Goal: Obtain resource: Obtain resource

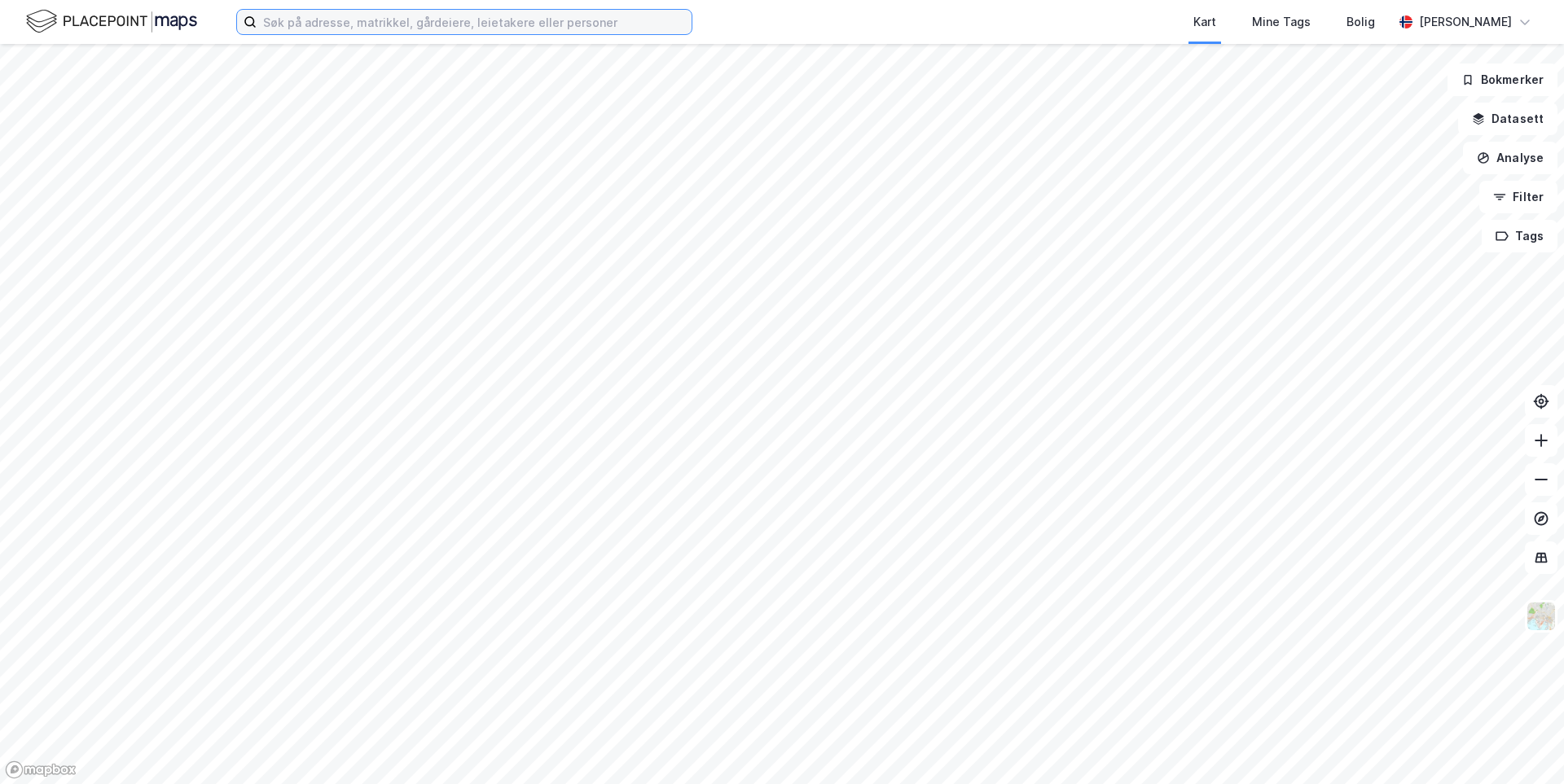
click at [318, 25] on input at bounding box center [474, 21] width 435 height 24
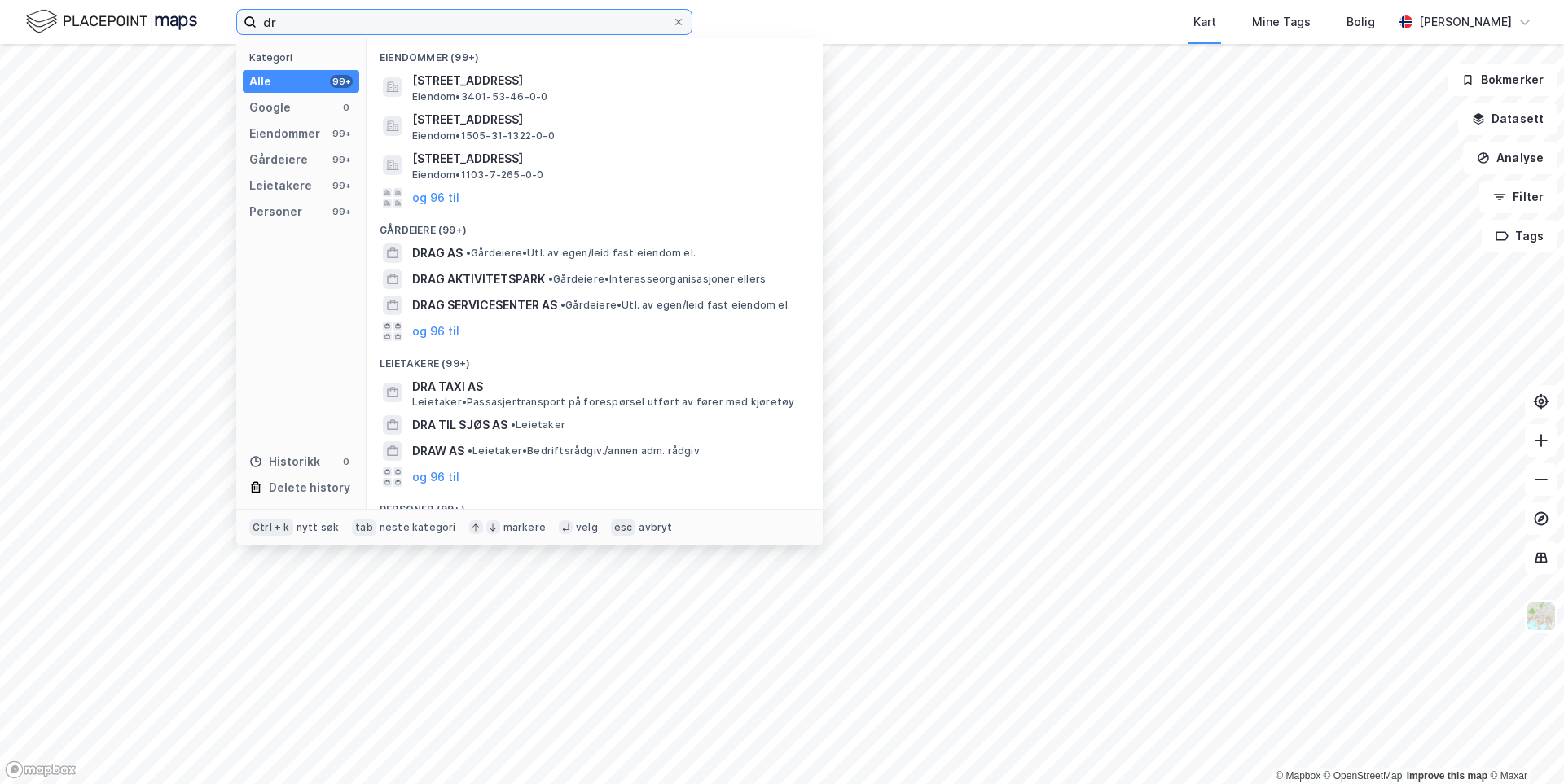
type input "d"
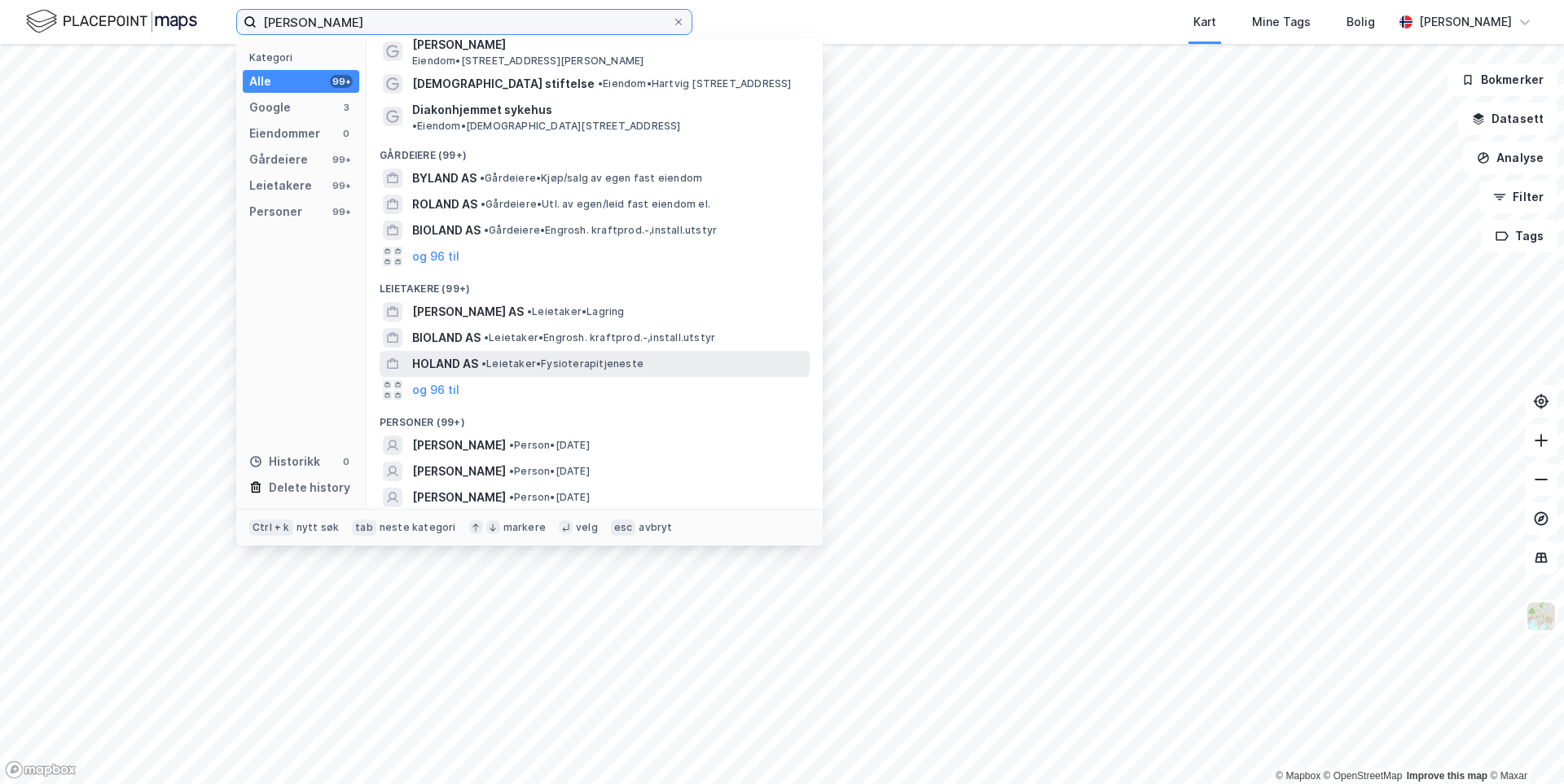
scroll to position [50, 0]
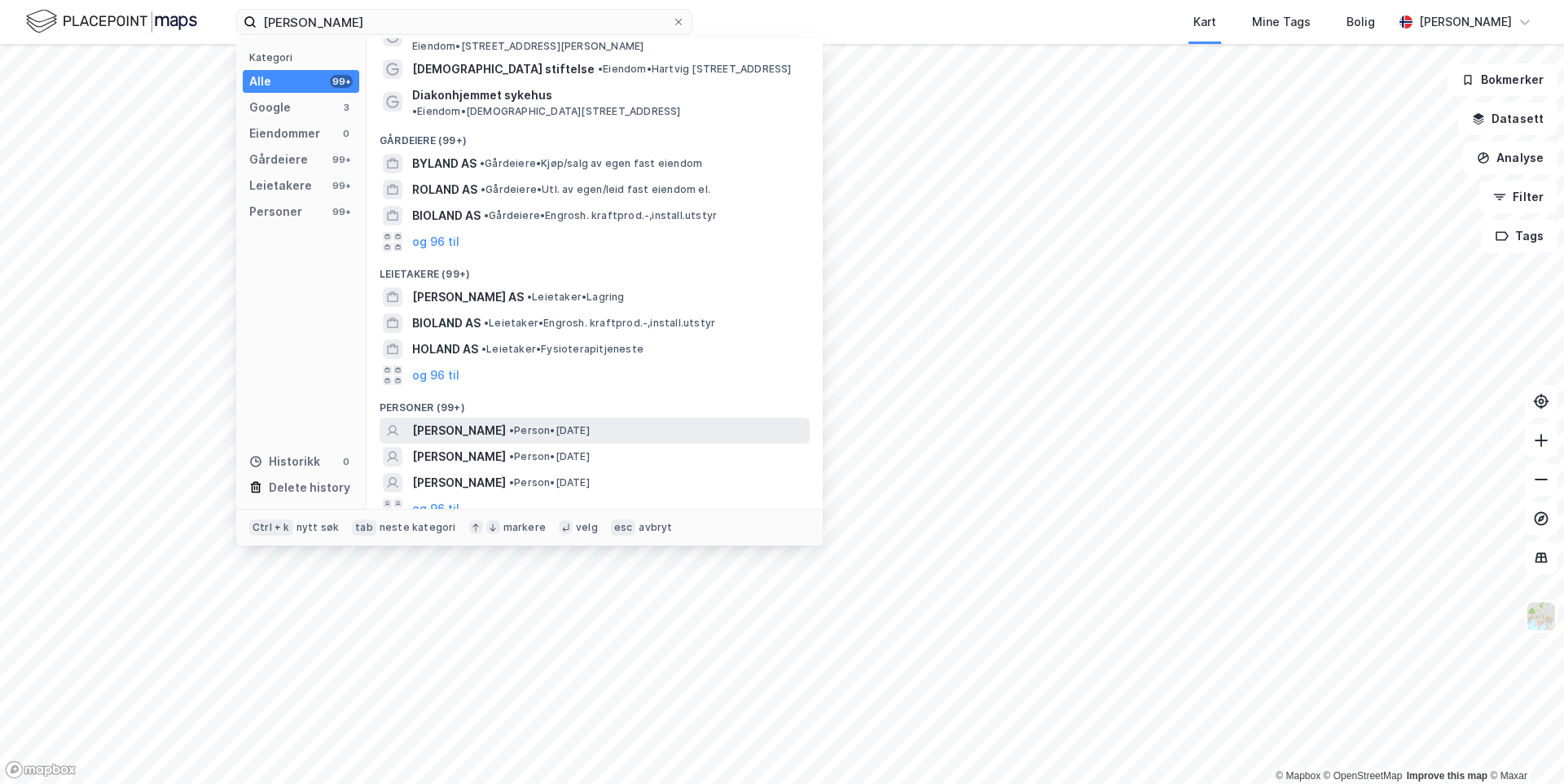
click at [498, 421] on span "[PERSON_NAME]" at bounding box center [459, 430] width 94 height 19
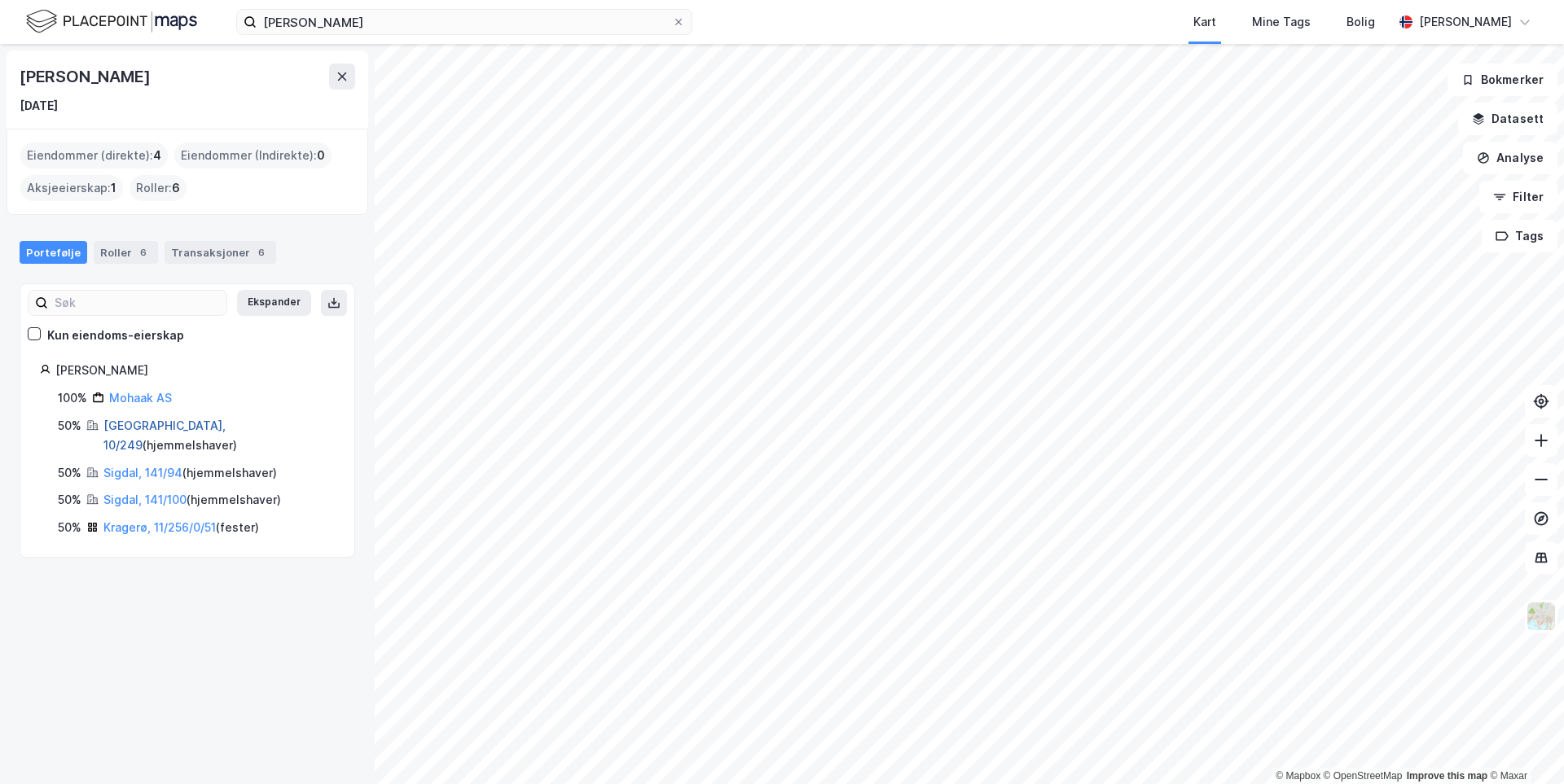
click at [159, 428] on link "[GEOGRAPHIC_DATA], 10/249" at bounding box center [165, 435] width 122 height 33
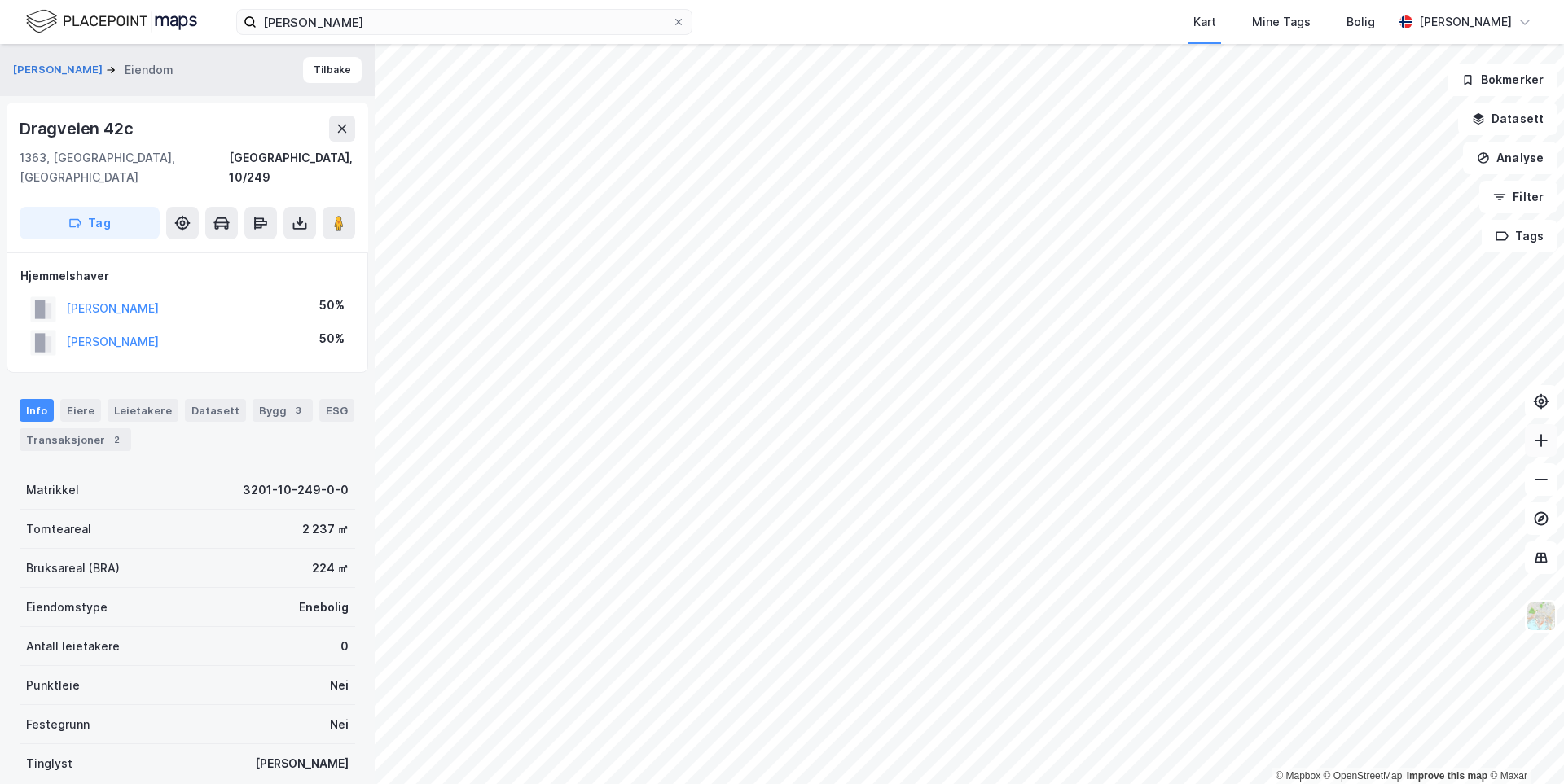
click at [1543, 452] on button at bounding box center [1542, 441] width 33 height 33
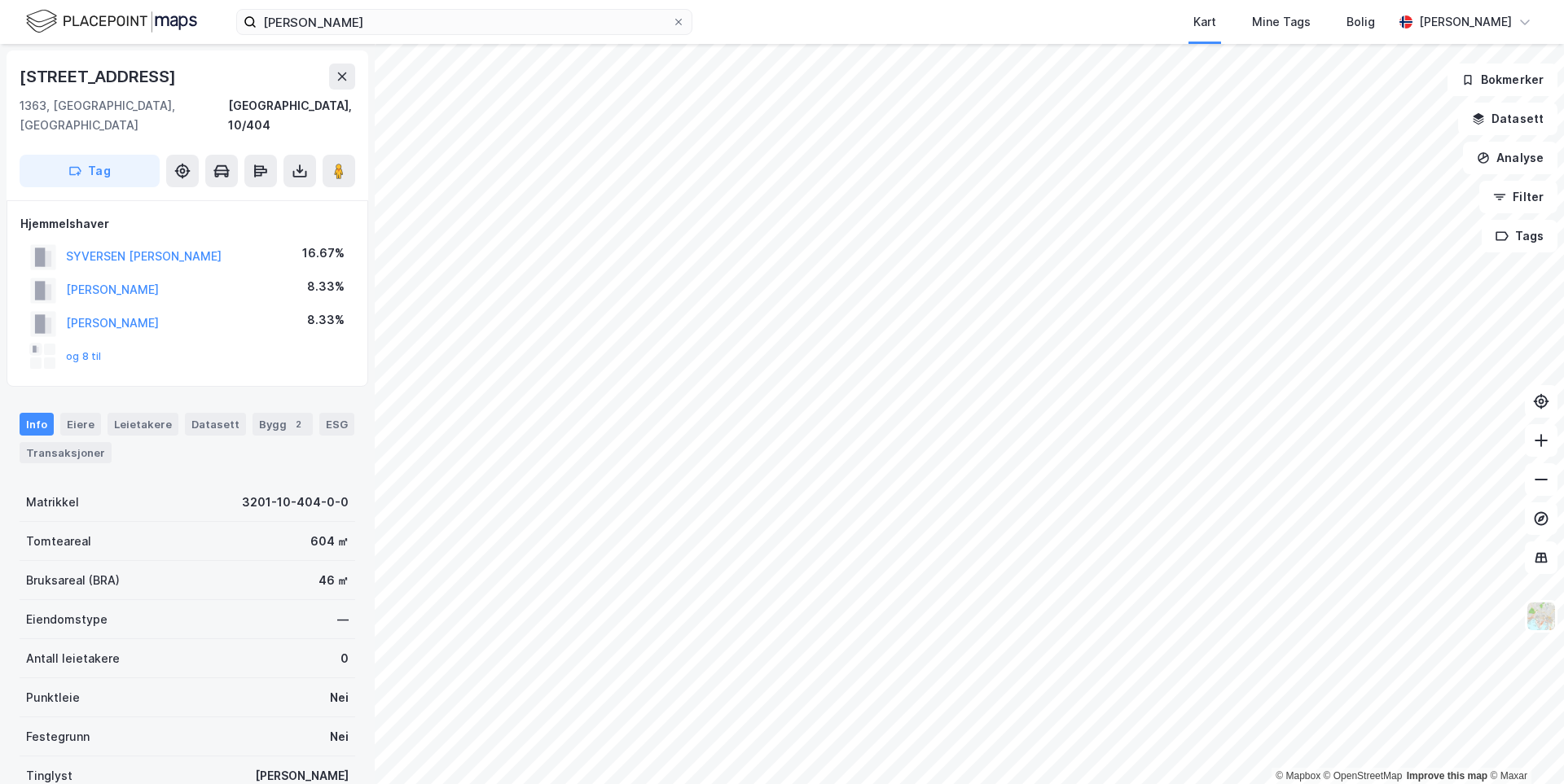
drag, startPoint x: 83, startPoint y: 332, endPoint x: 99, endPoint y: 319, distance: 20.6
click at [0, 0] on button "og 8 til" at bounding box center [0, 0] width 0 height 0
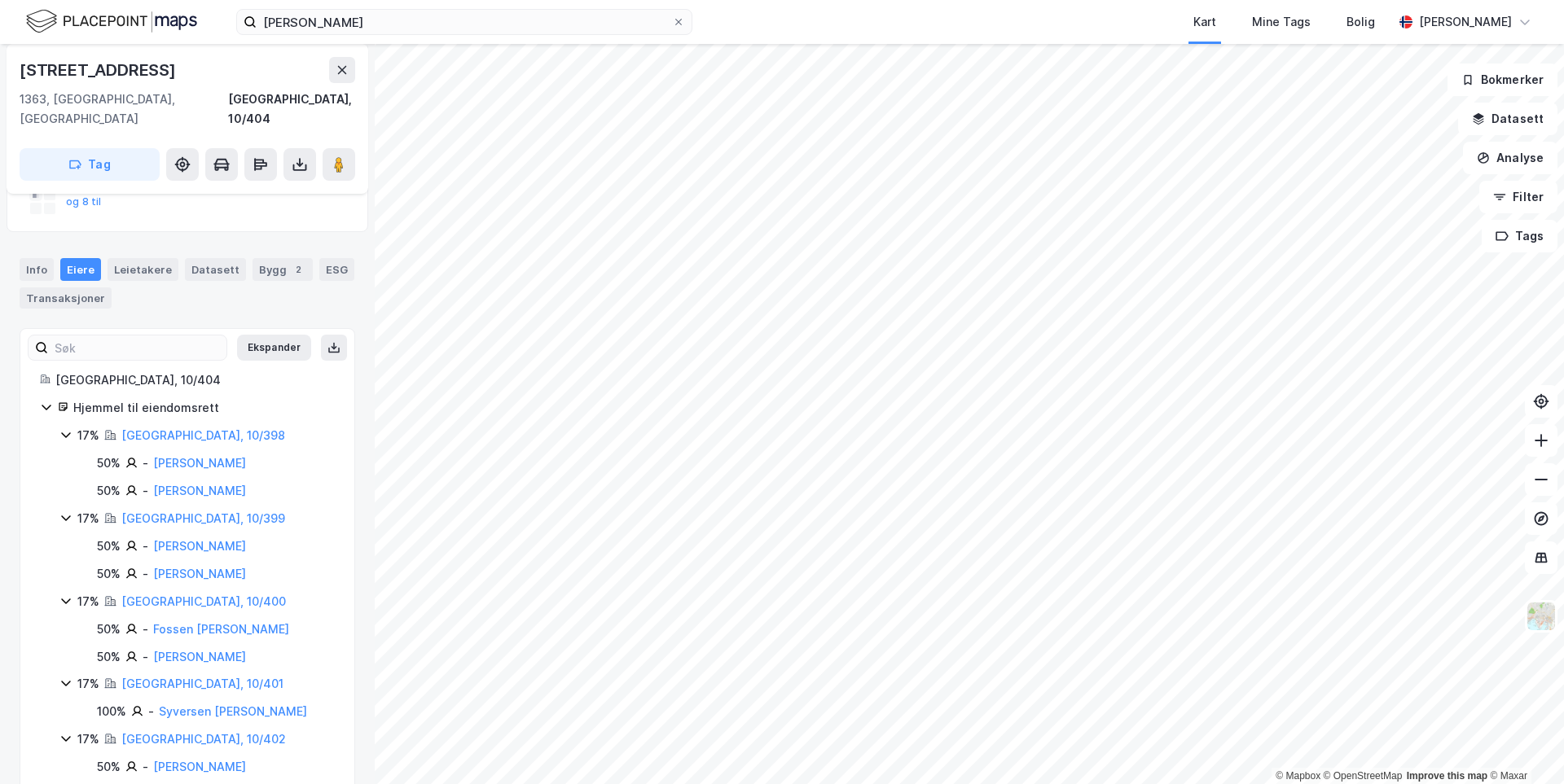
scroll to position [115, 0]
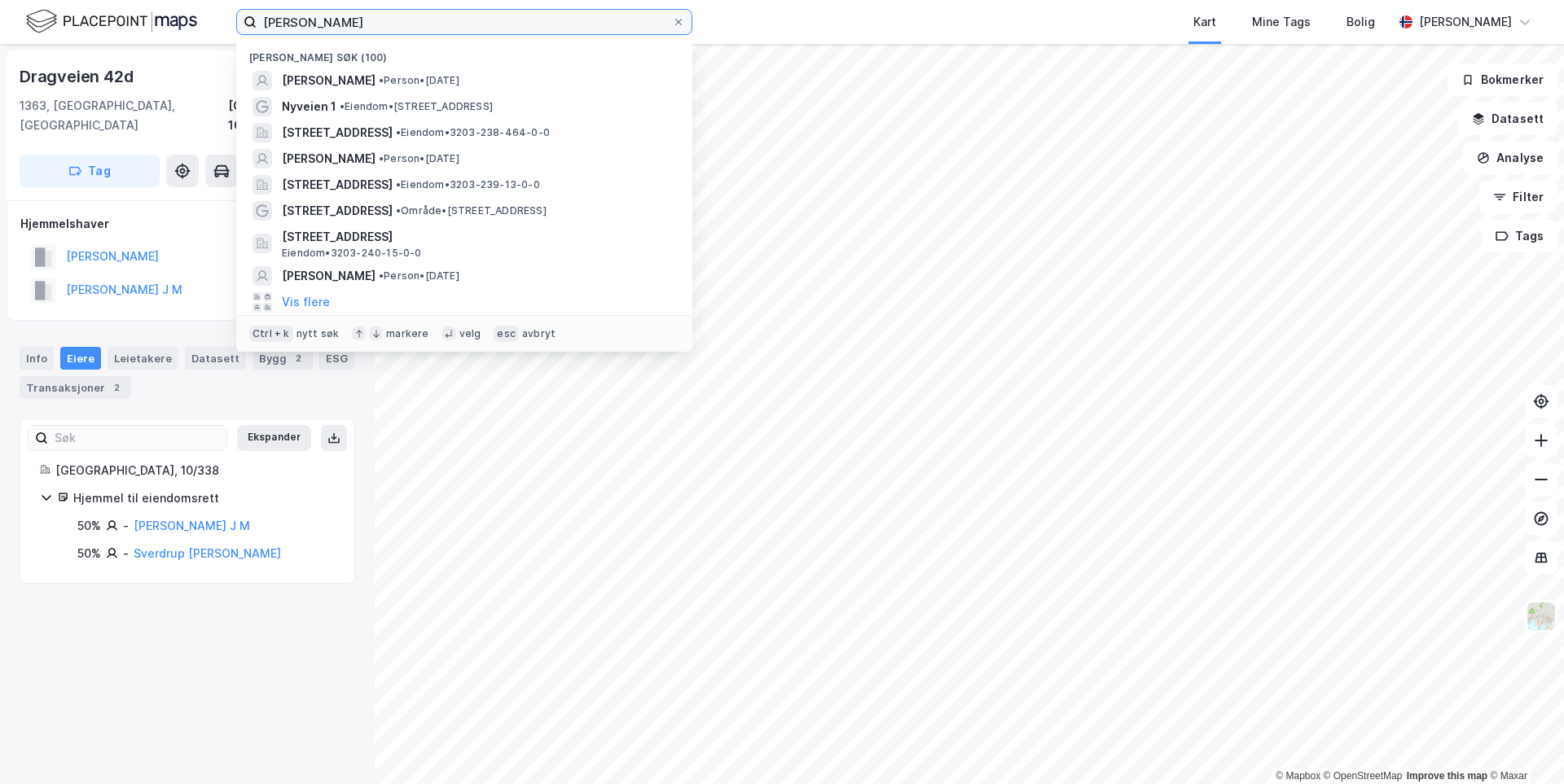
drag, startPoint x: 395, startPoint y: 17, endPoint x: 209, endPoint y: 9, distance: 186.2
click at [209, 9] on div "[PERSON_NAME] søk (100) [PERSON_NAME] • Person • [DATE][STREET_ADDRESS] • Eiend…" at bounding box center [782, 21] width 1564 height 44
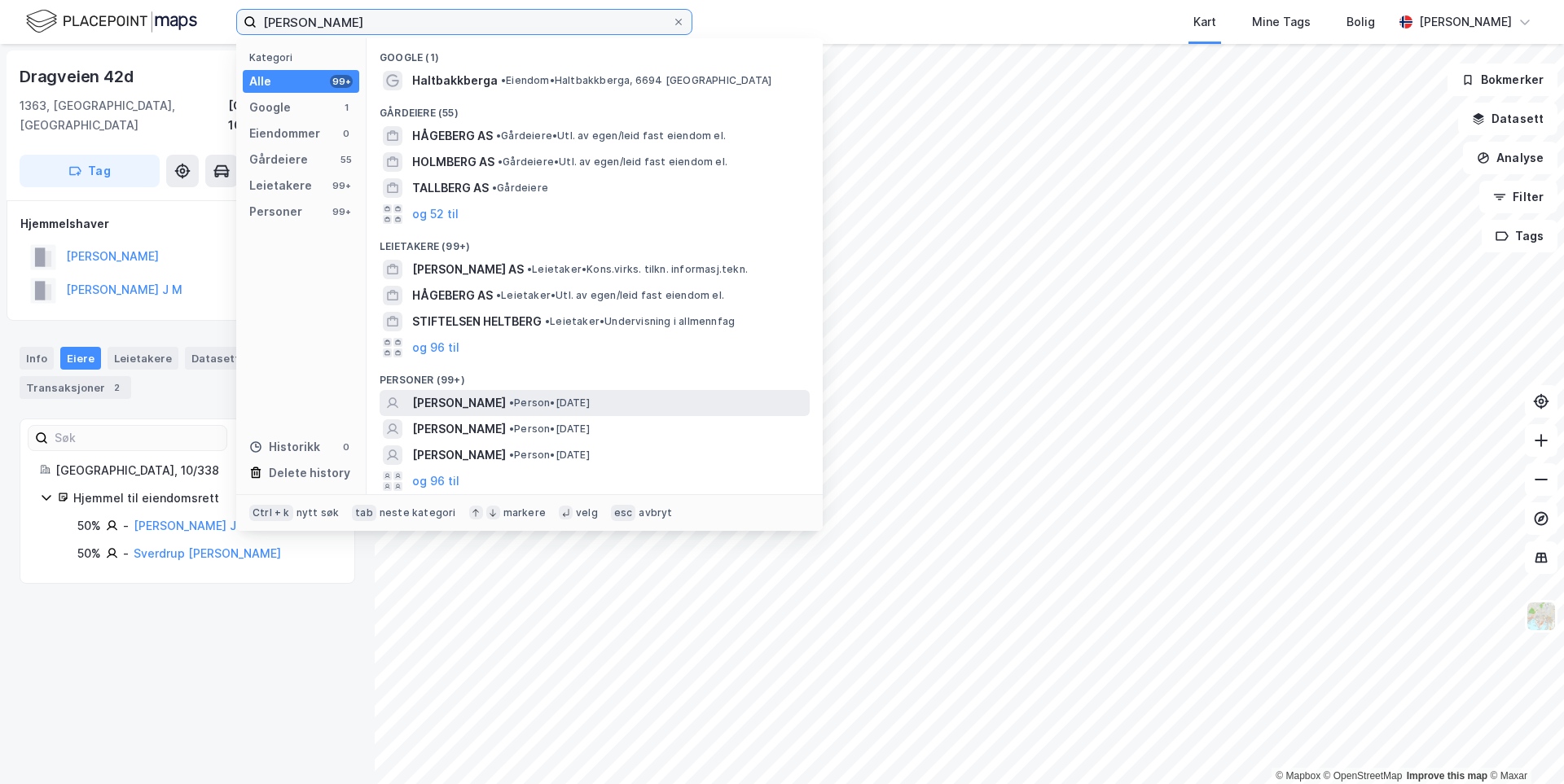
type input "[PERSON_NAME]"
click at [659, 399] on div "[PERSON_NAME] • Person • [DATE]" at bounding box center [609, 403] width 395 height 19
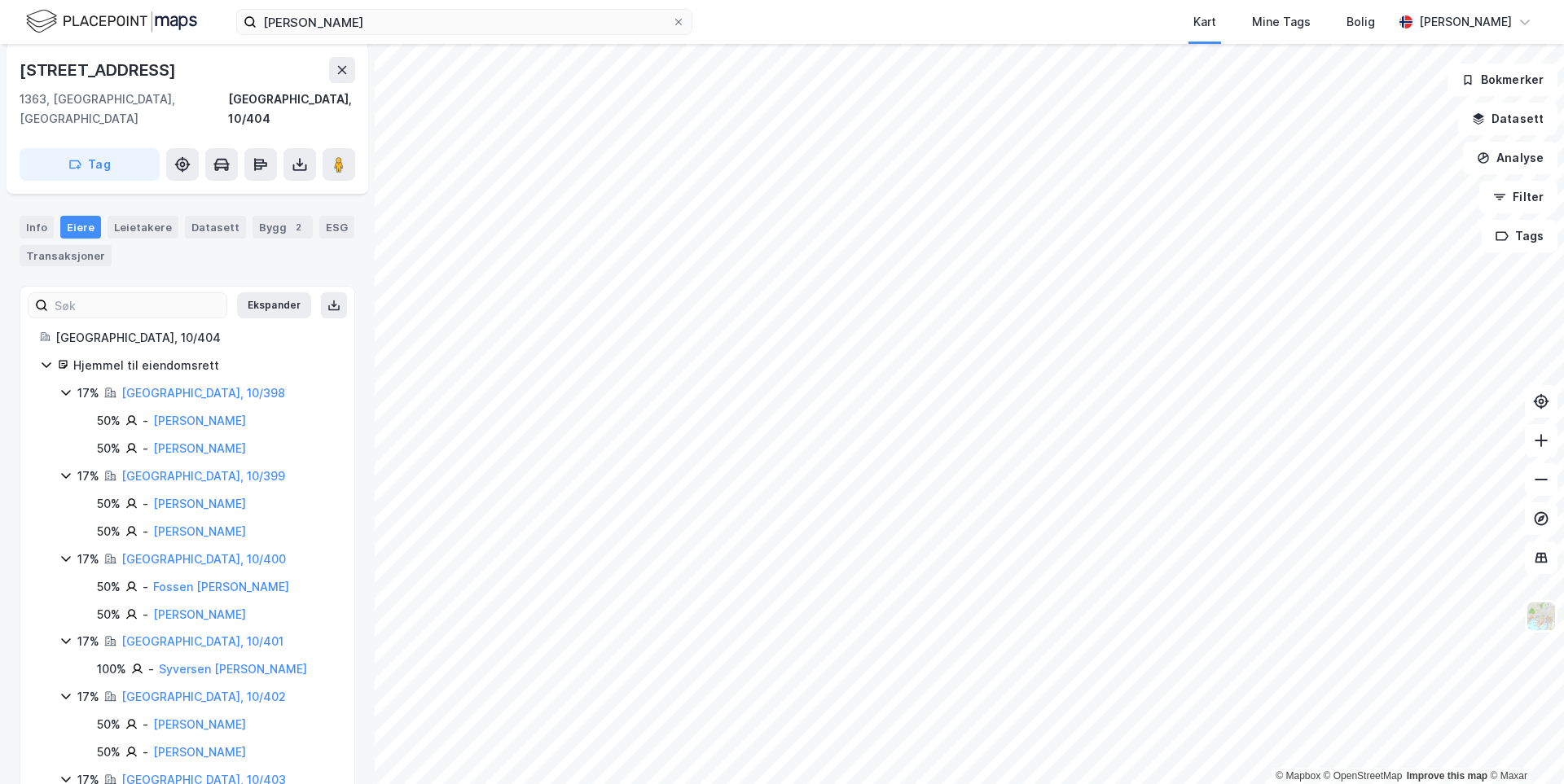
scroll to position [278, 0]
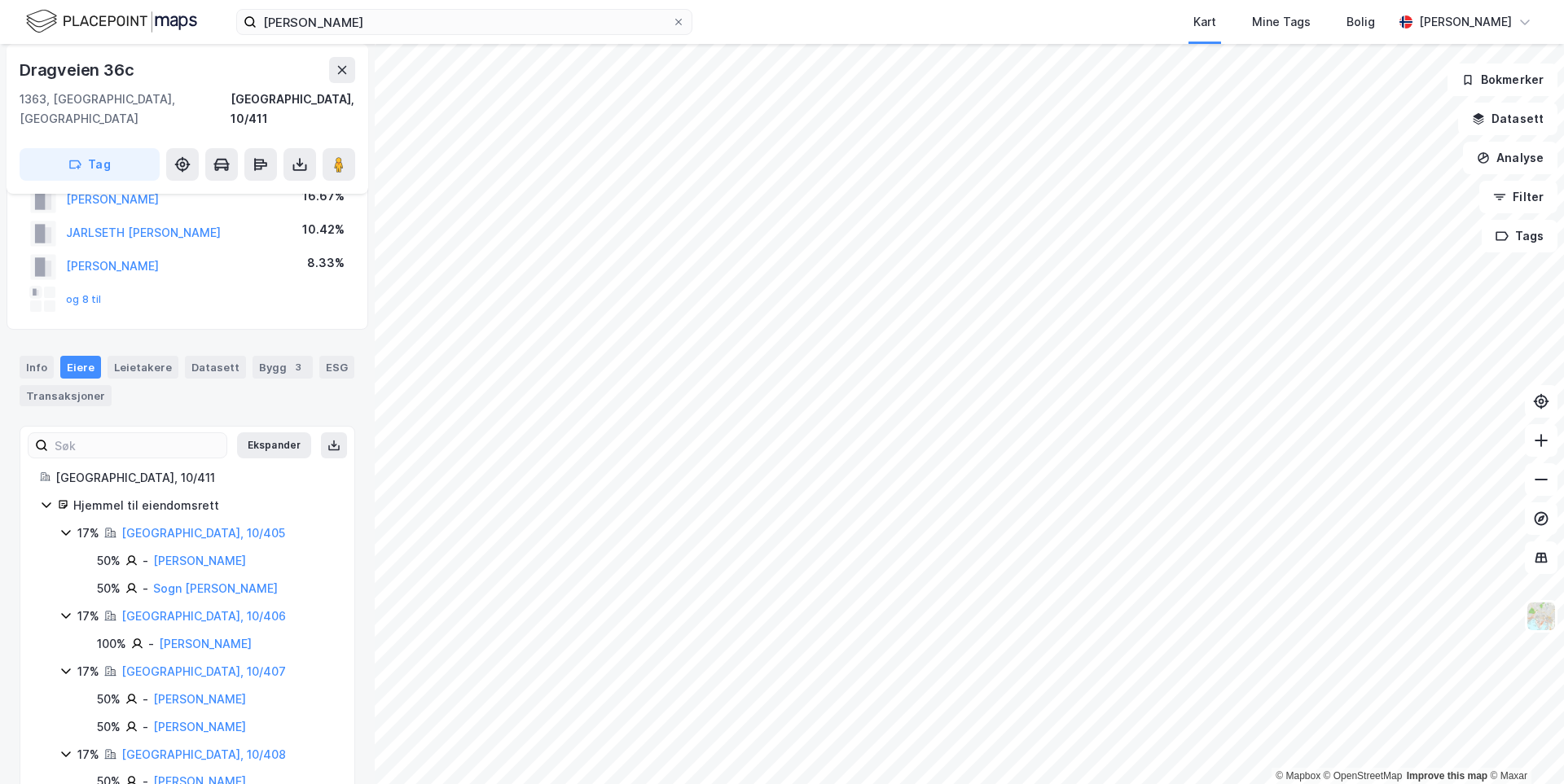
scroll to position [81, 0]
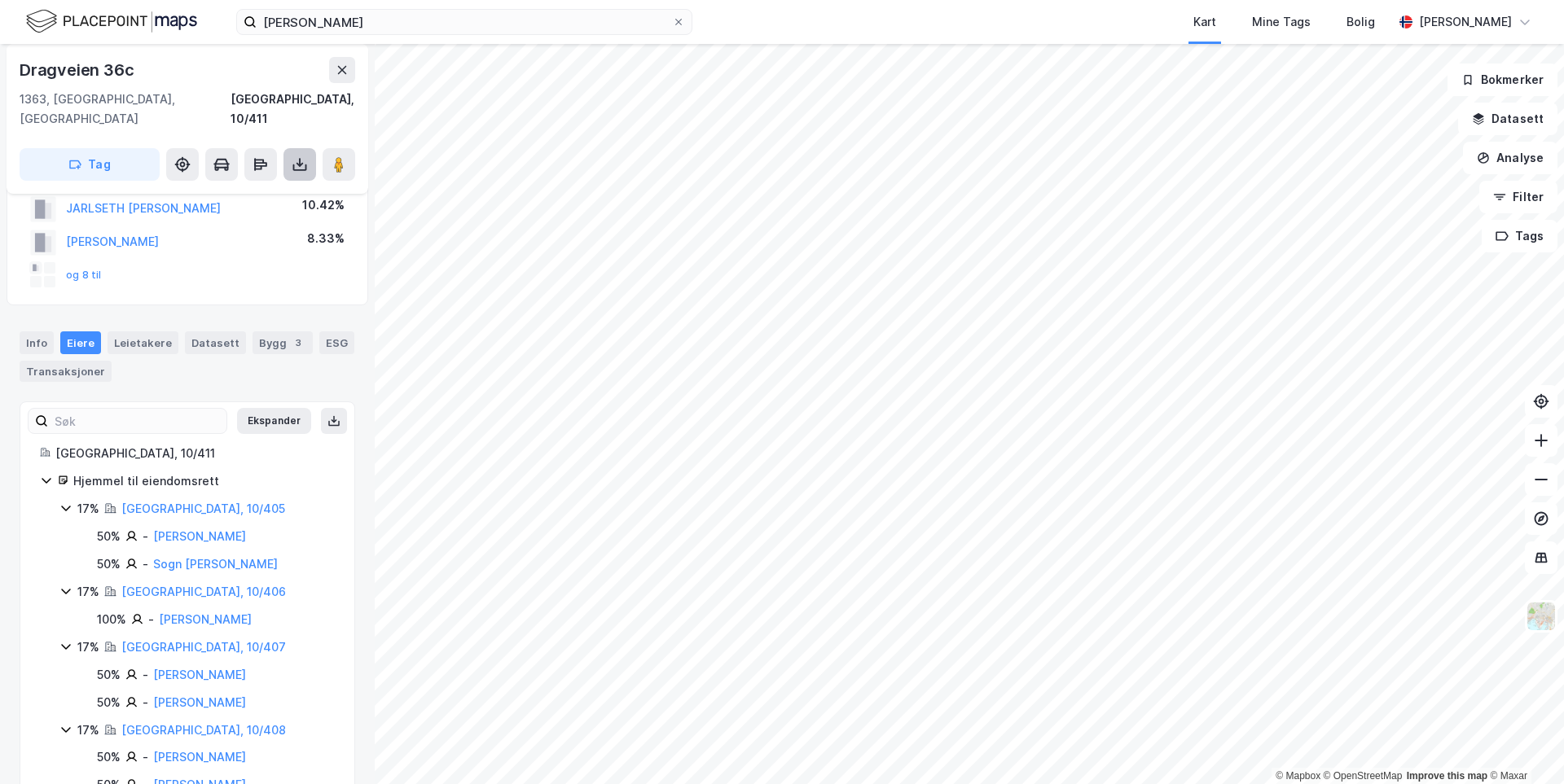
click at [309, 150] on button at bounding box center [300, 165] width 33 height 33
click at [277, 184] on div "Last ned grunnbok" at bounding box center [229, 197] width 174 height 26
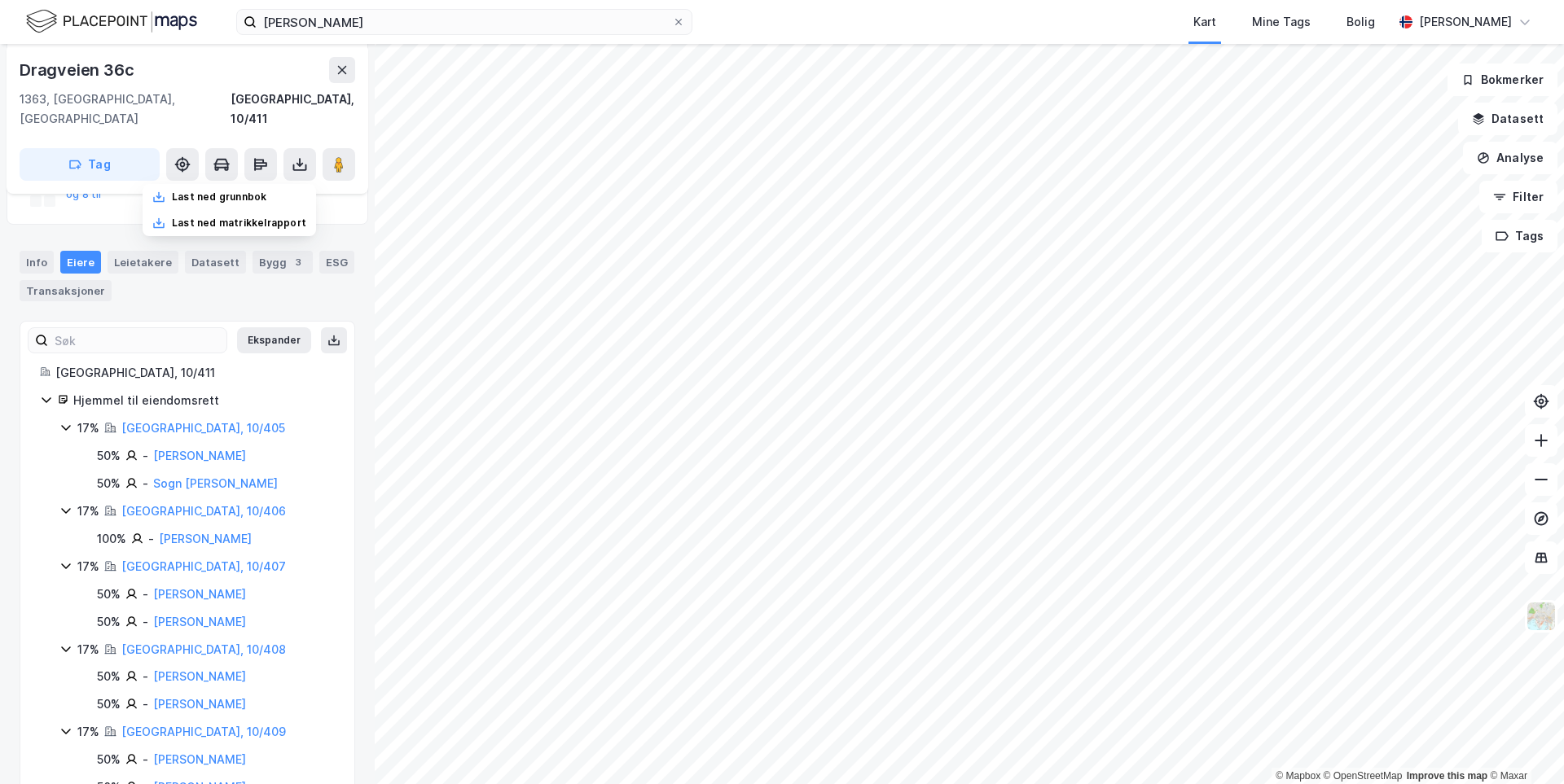
scroll to position [163, 0]
click at [1550, 447] on button at bounding box center [1542, 441] width 33 height 33
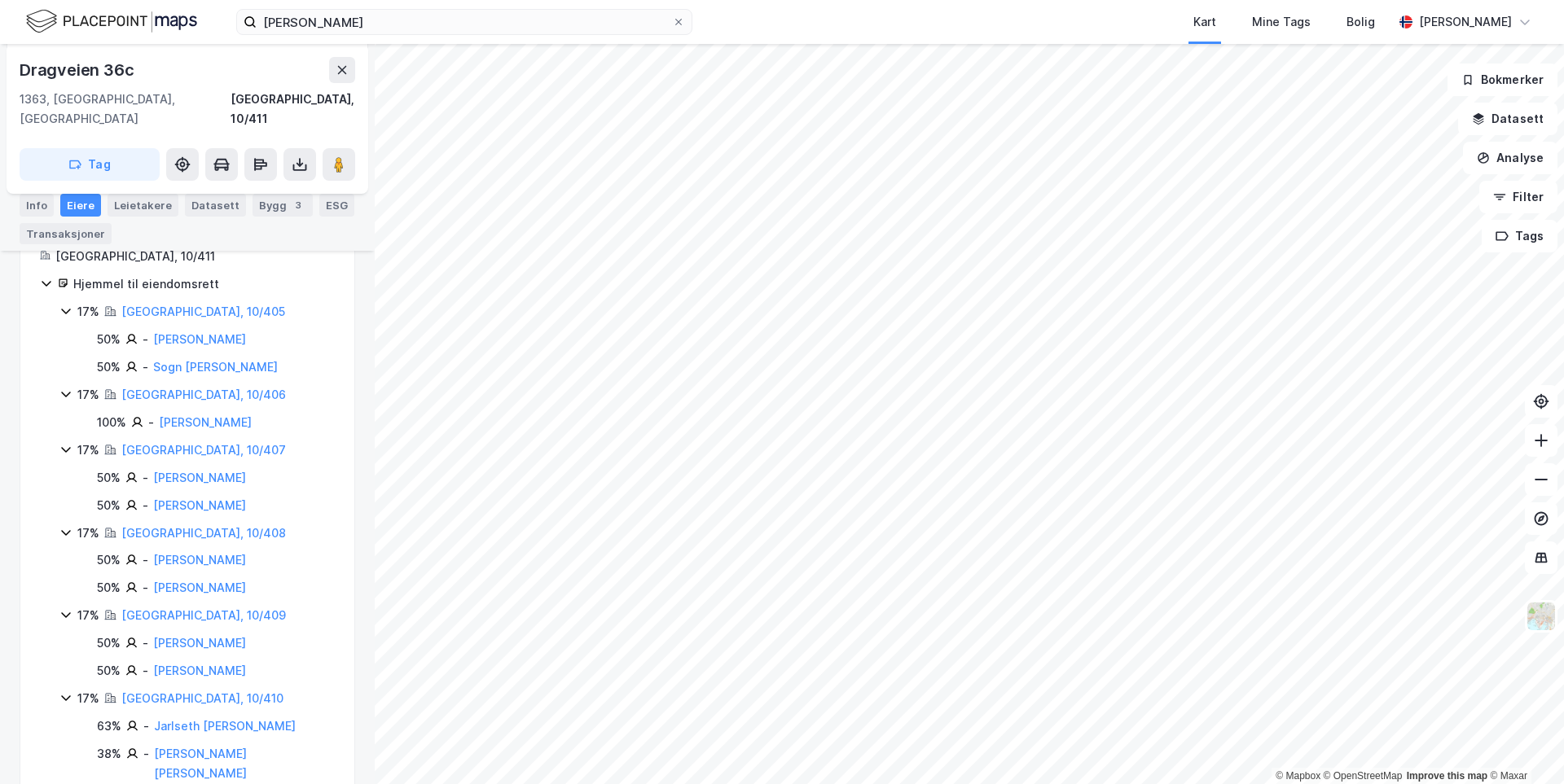
scroll to position [197, 0]
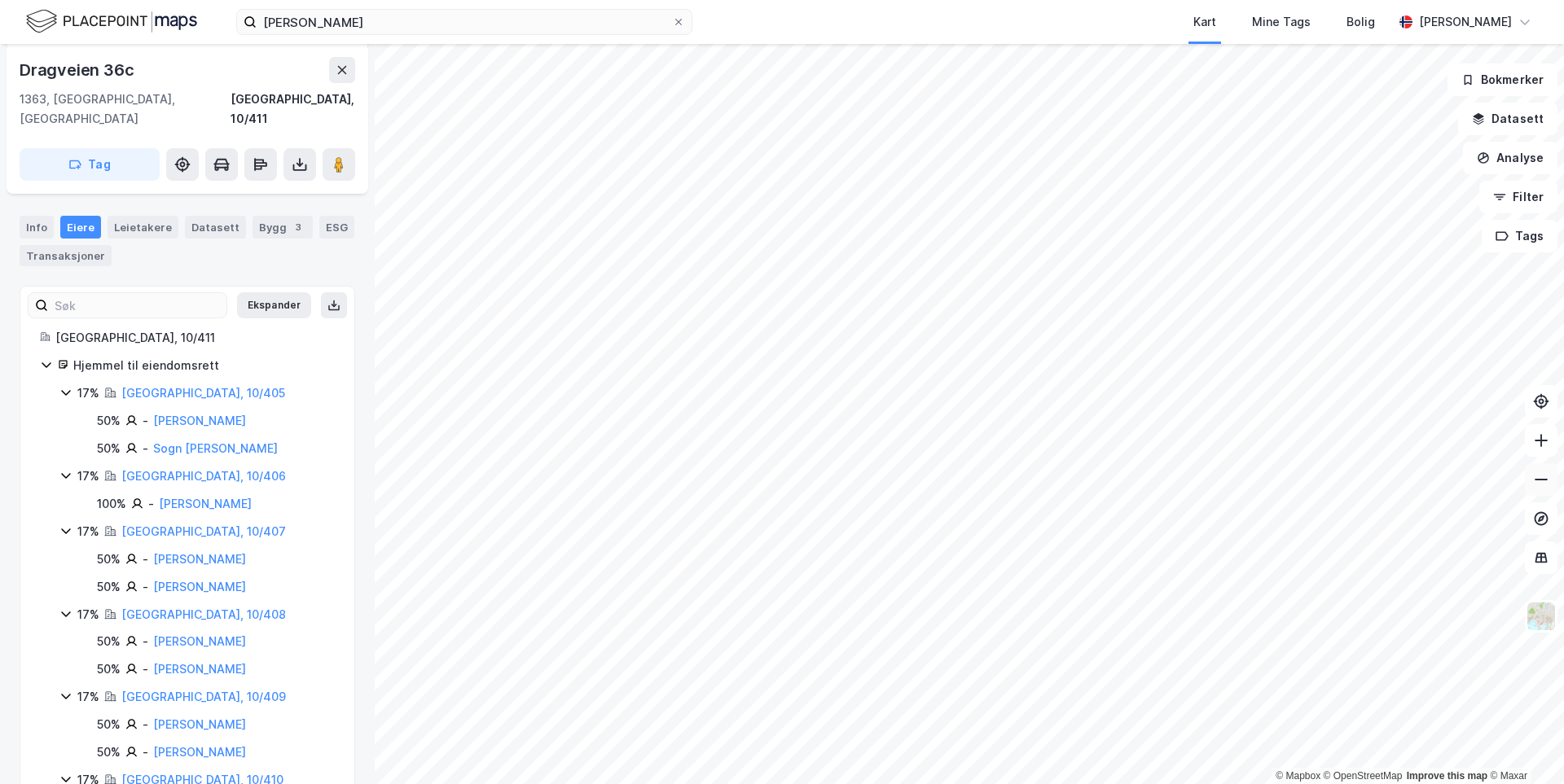
click at [1541, 491] on button at bounding box center [1542, 480] width 33 height 33
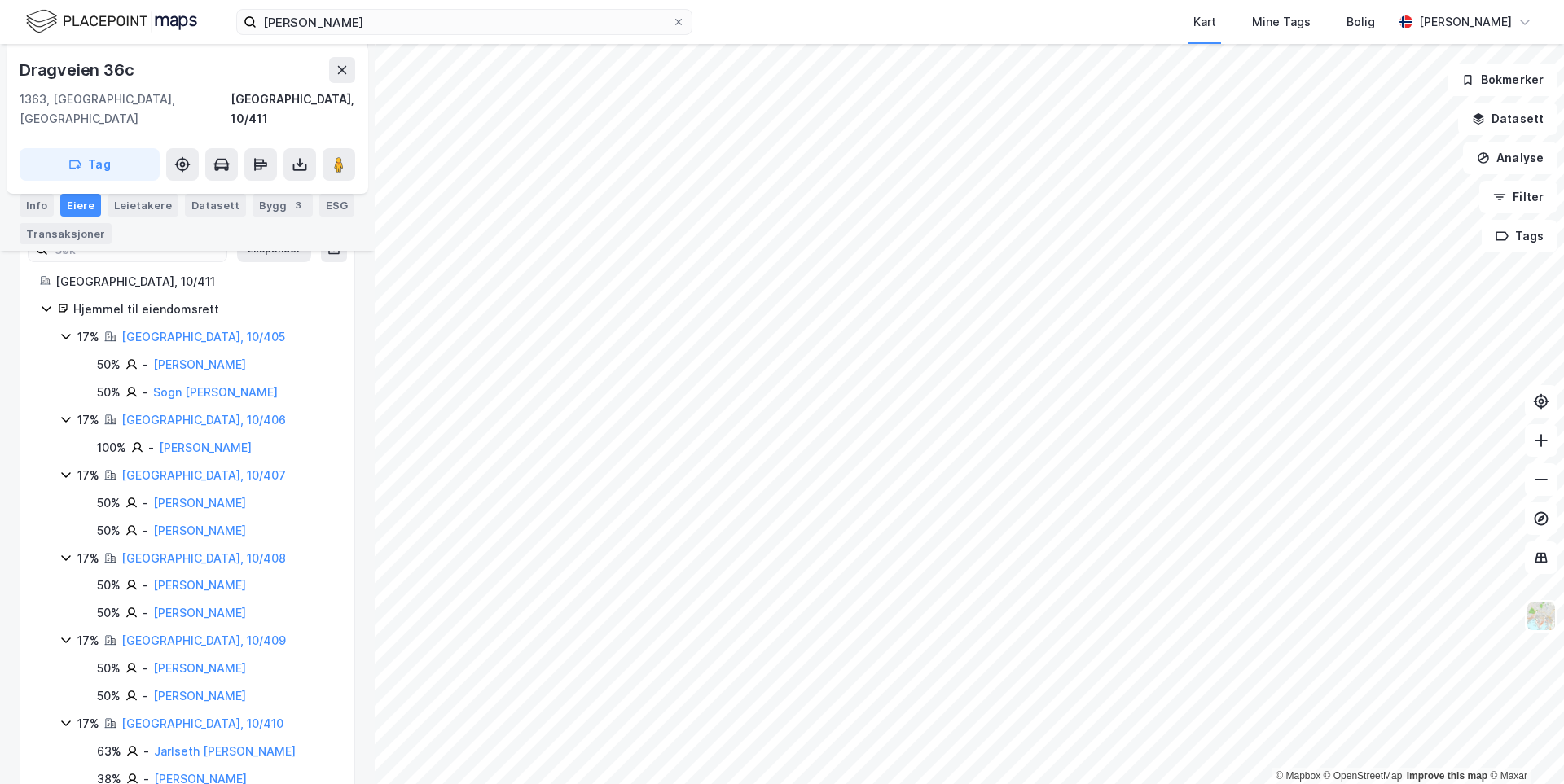
scroll to position [278, 0]
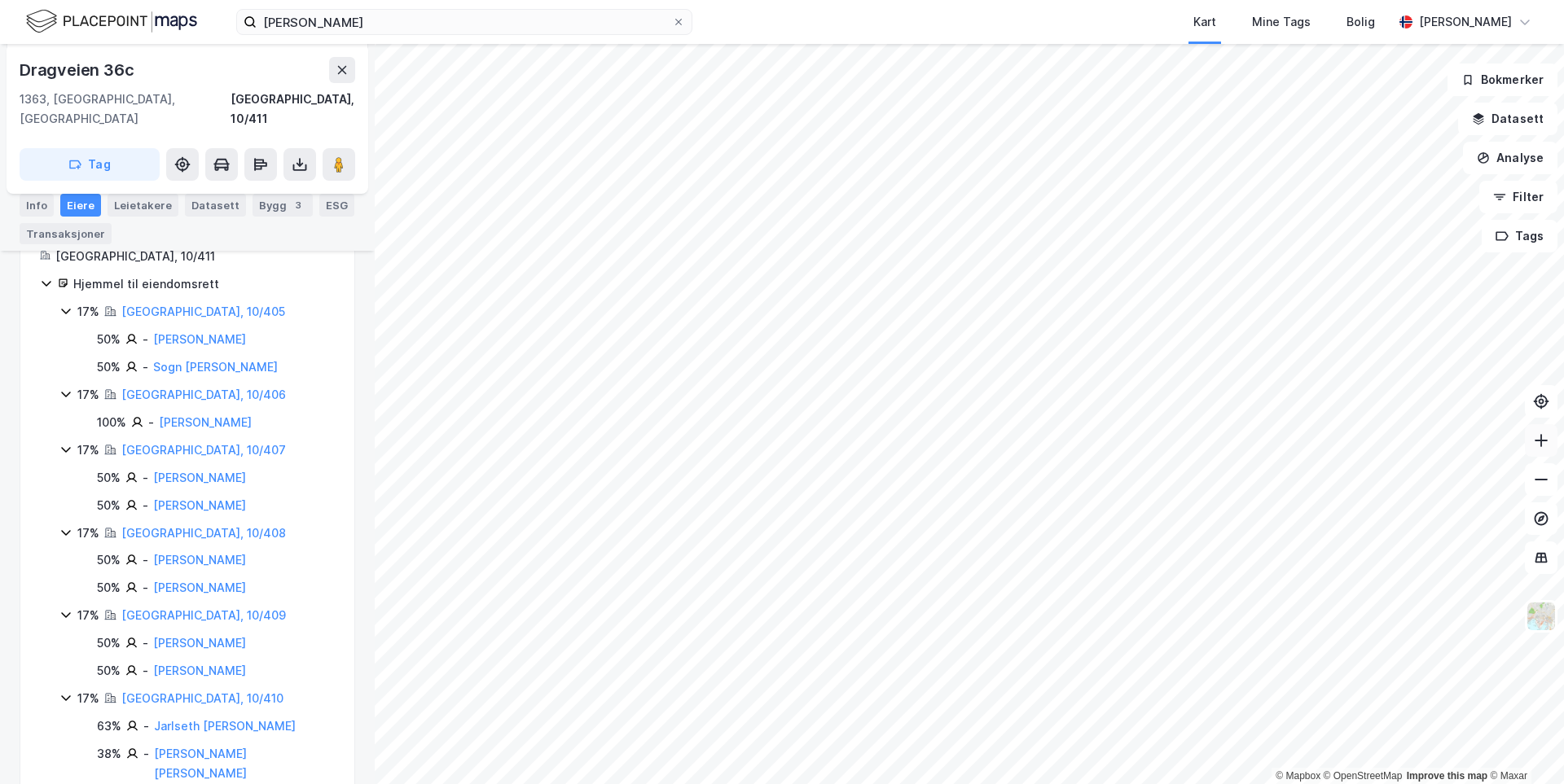
click at [1546, 453] on button at bounding box center [1542, 441] width 33 height 33
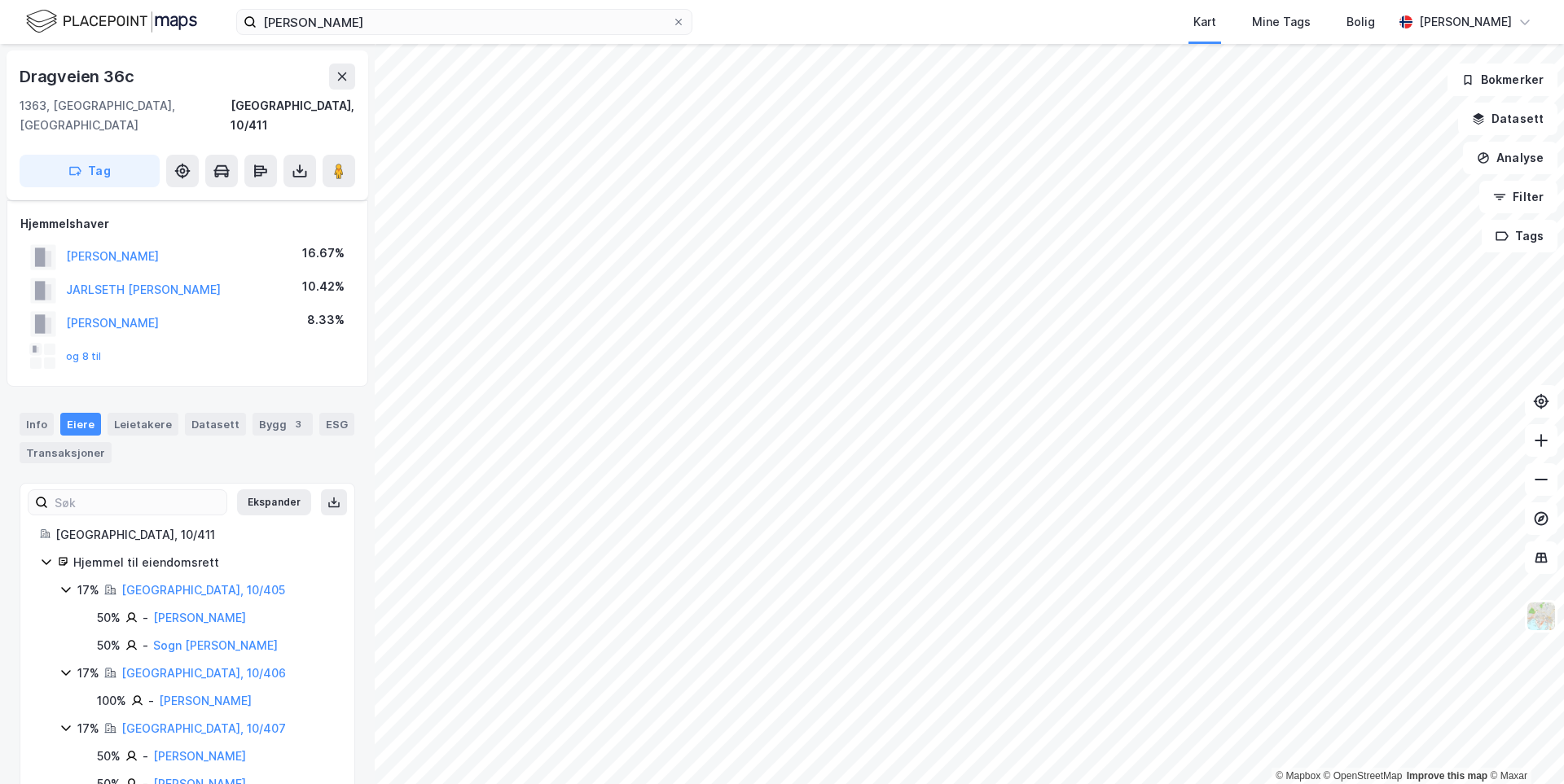
scroll to position [278, 0]
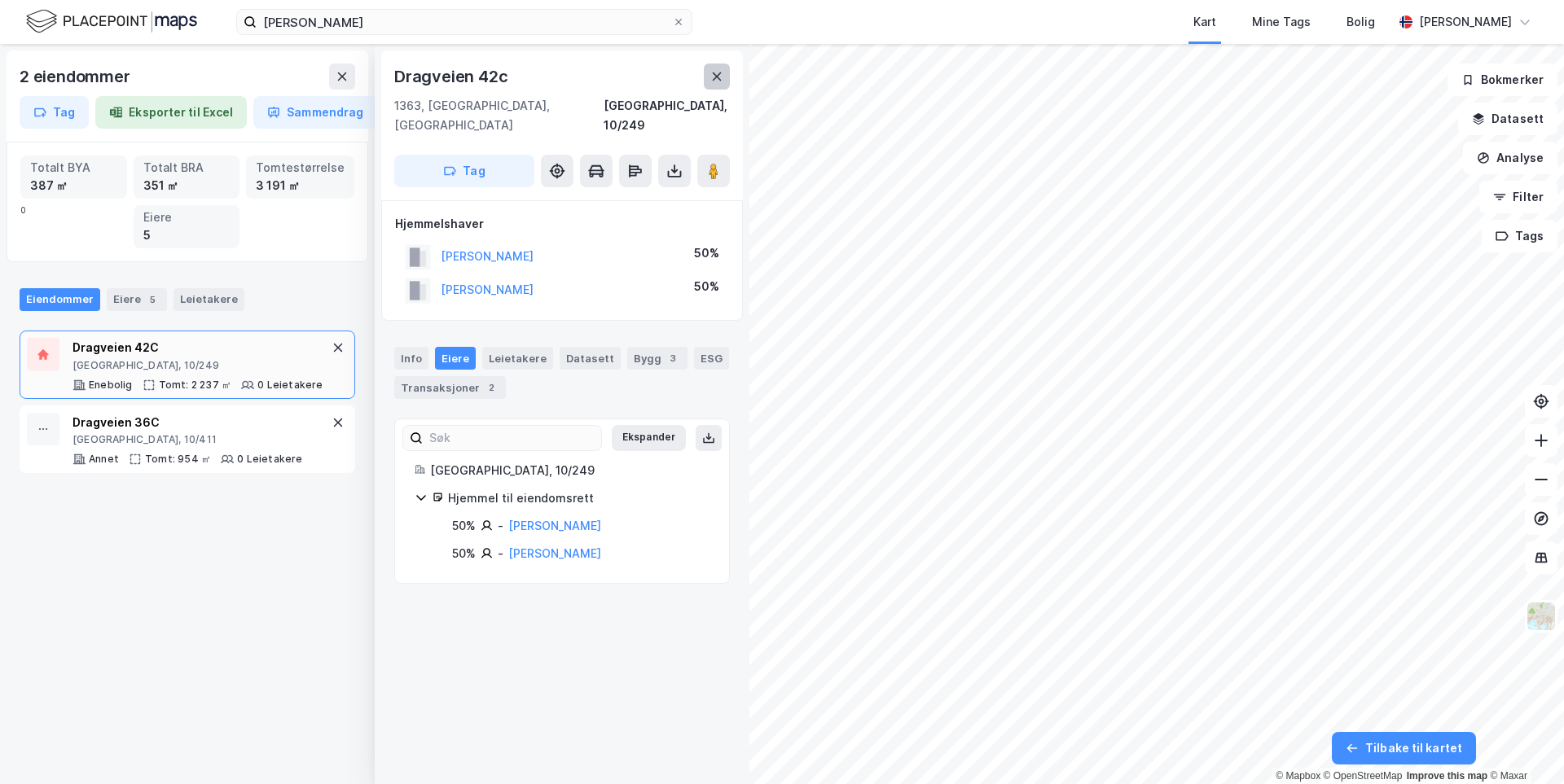
click at [718, 69] on button at bounding box center [717, 77] width 26 height 26
click at [723, 72] on button at bounding box center [717, 77] width 26 height 26
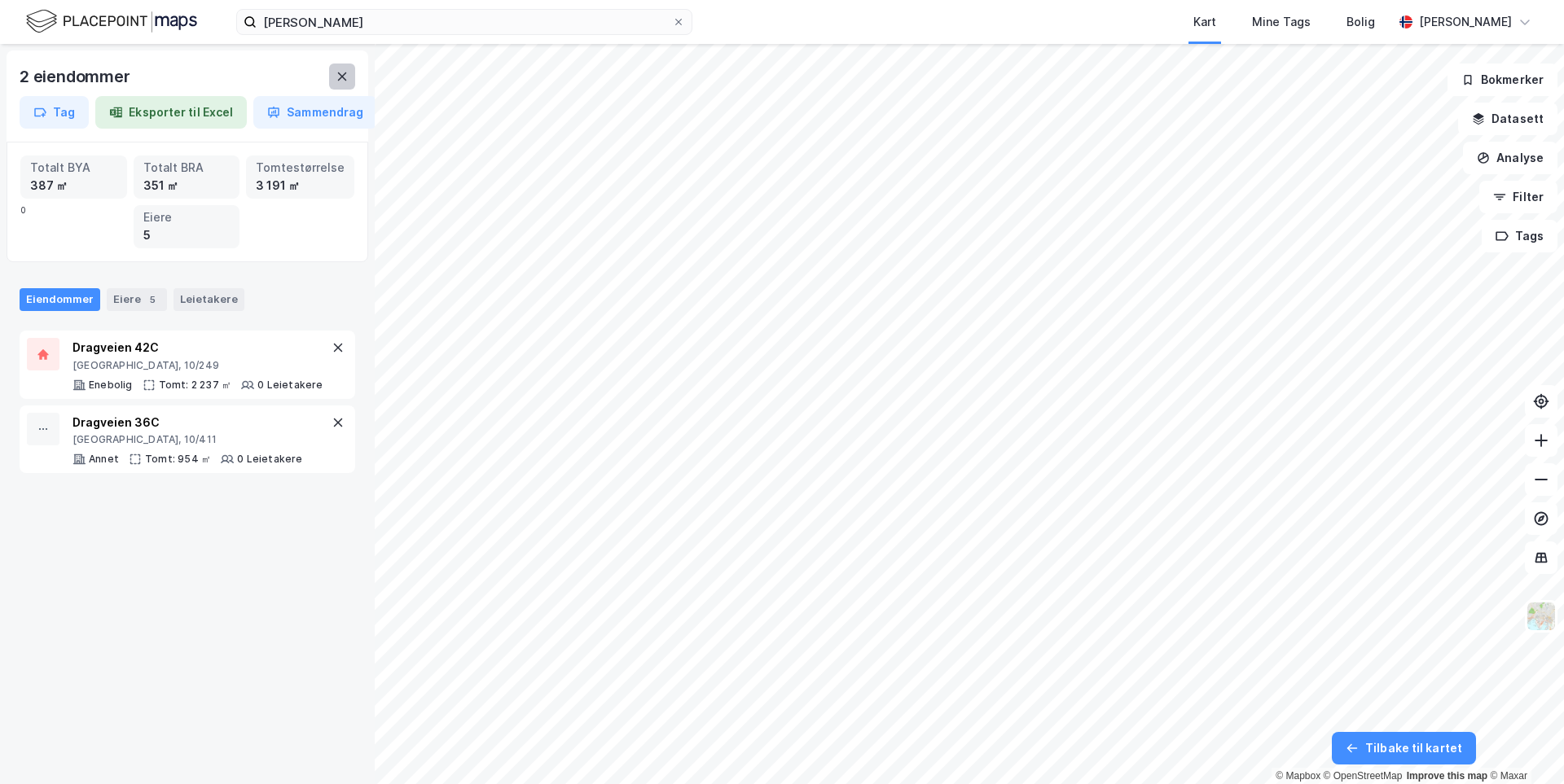
click at [347, 80] on icon at bounding box center [341, 76] width 13 height 13
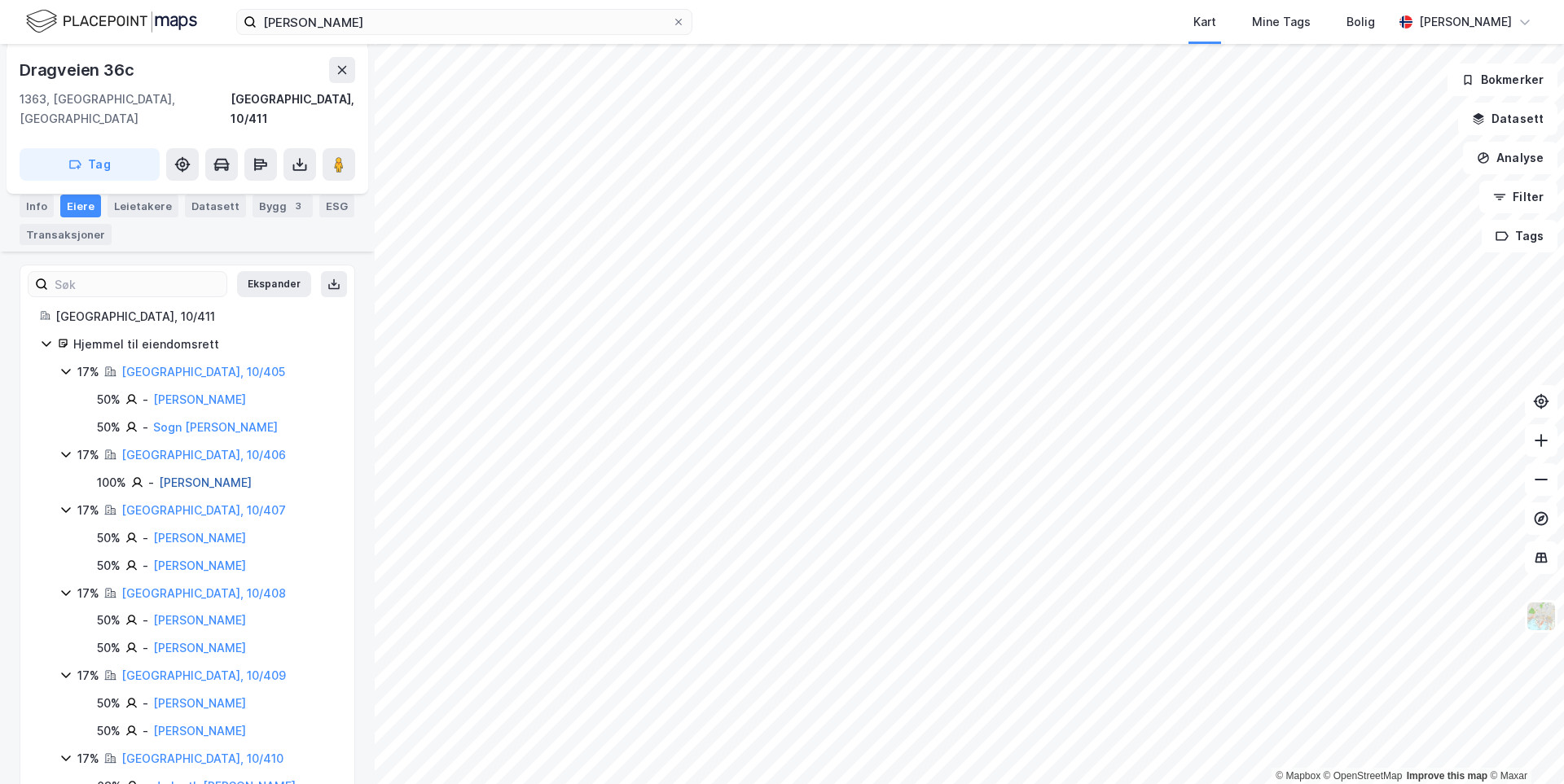
scroll to position [278, 0]
